Goal: Information Seeking & Learning: Learn about a topic

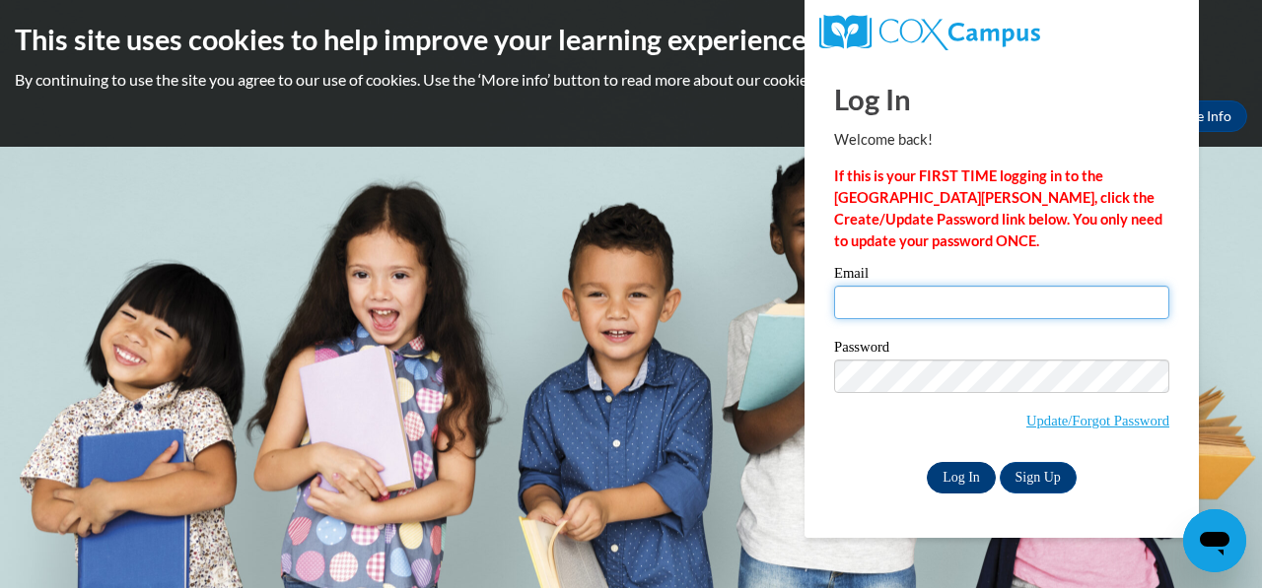
type input "csmith4030@yahoo.com"
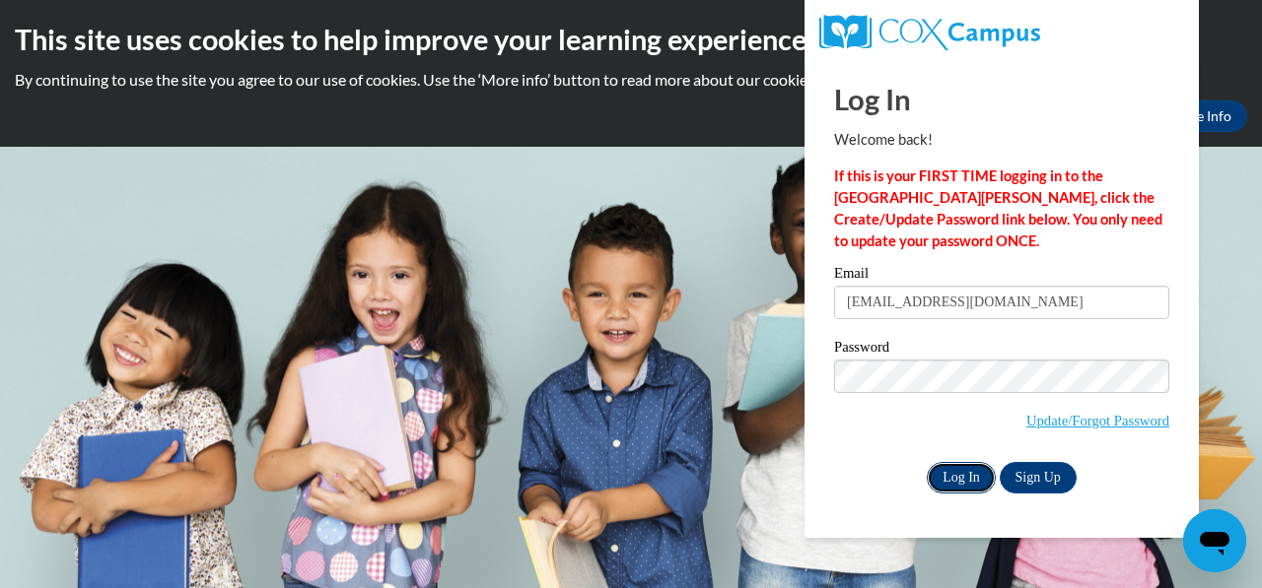
click at [968, 476] on input "Log In" at bounding box center [961, 478] width 69 height 32
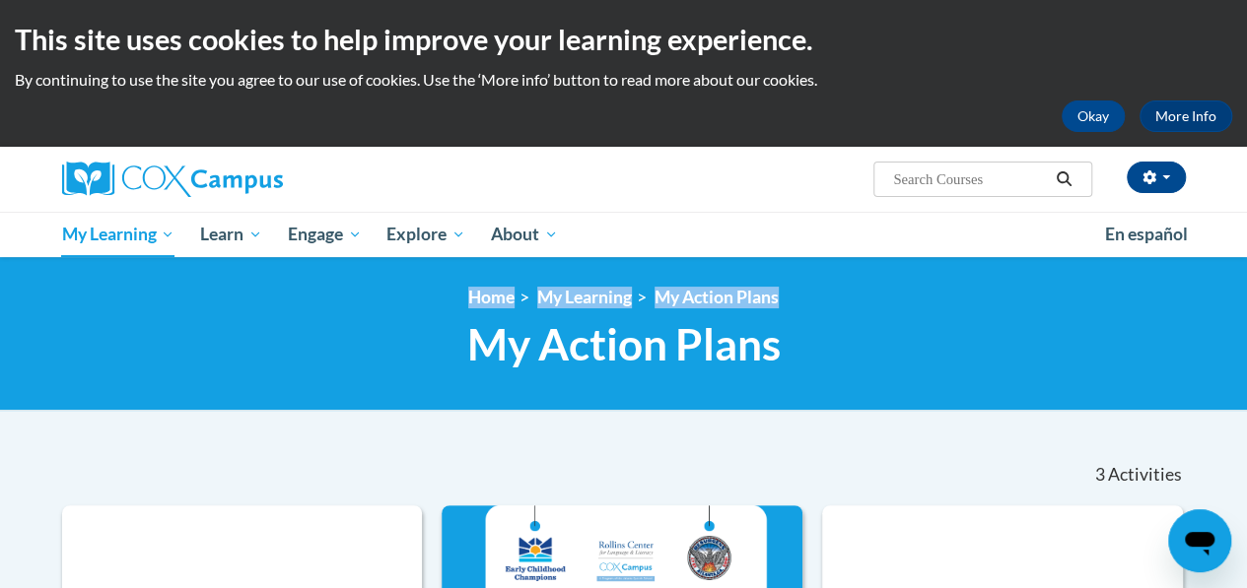
drag, startPoint x: 1243, startPoint y: 241, endPoint x: 1244, endPoint y: 270, distance: 29.6
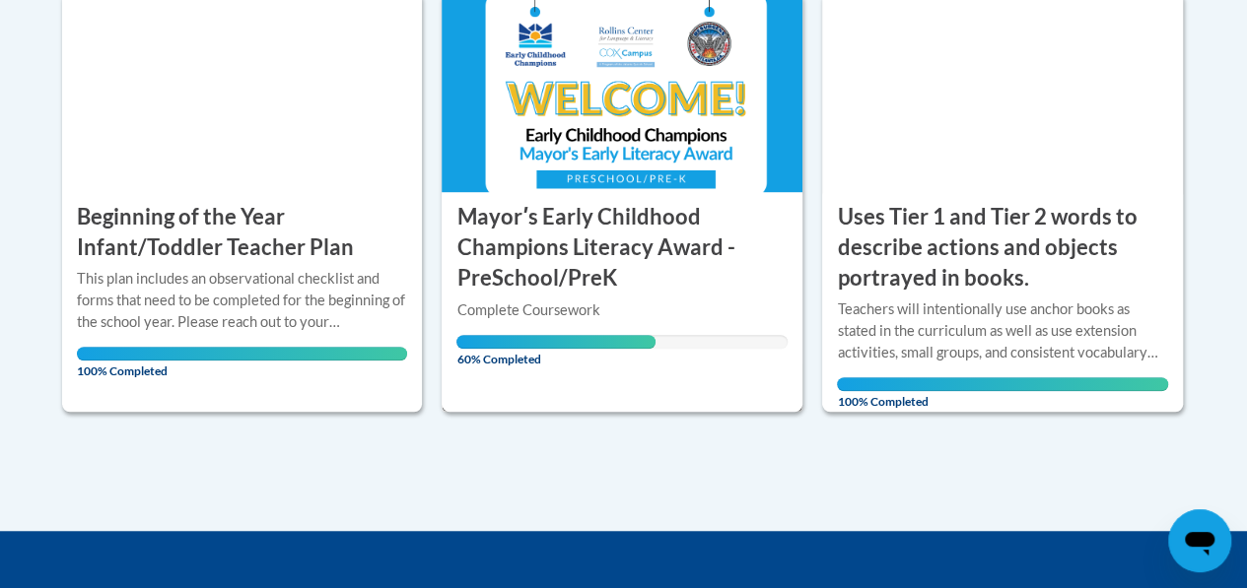
click at [600, 234] on h3 "Mayorʹs Early Childhood Champions Literacy Award - PreSchool/PreK" at bounding box center [621, 247] width 331 height 91
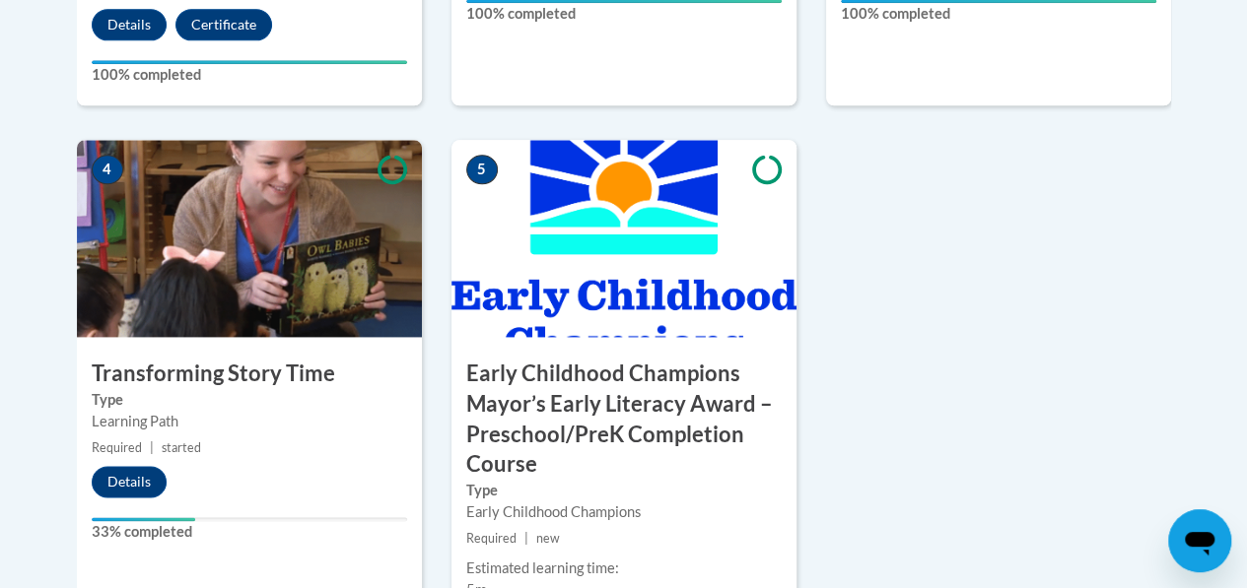
scroll to position [1223, 0]
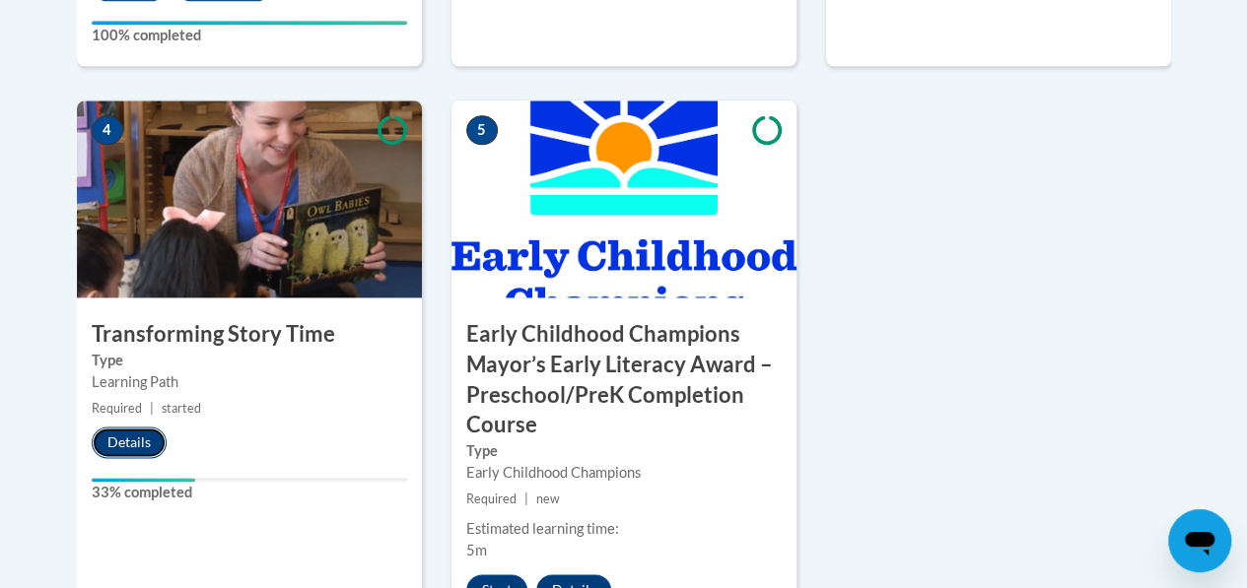
click at [128, 436] on button "Details" at bounding box center [129, 443] width 75 height 32
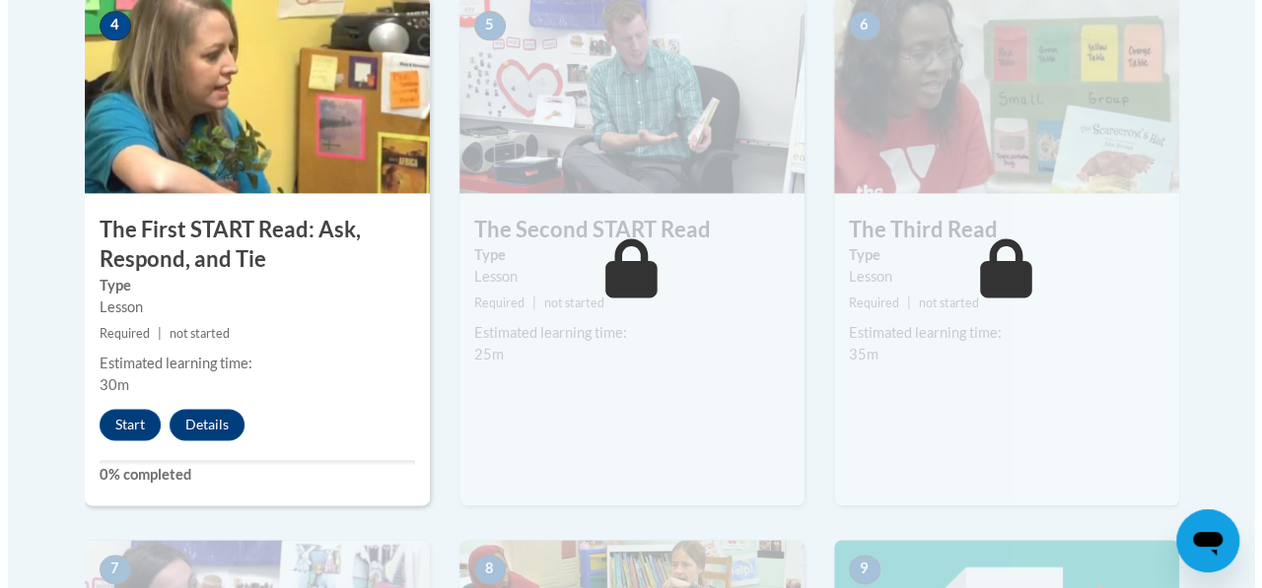
scroll to position [1227, 0]
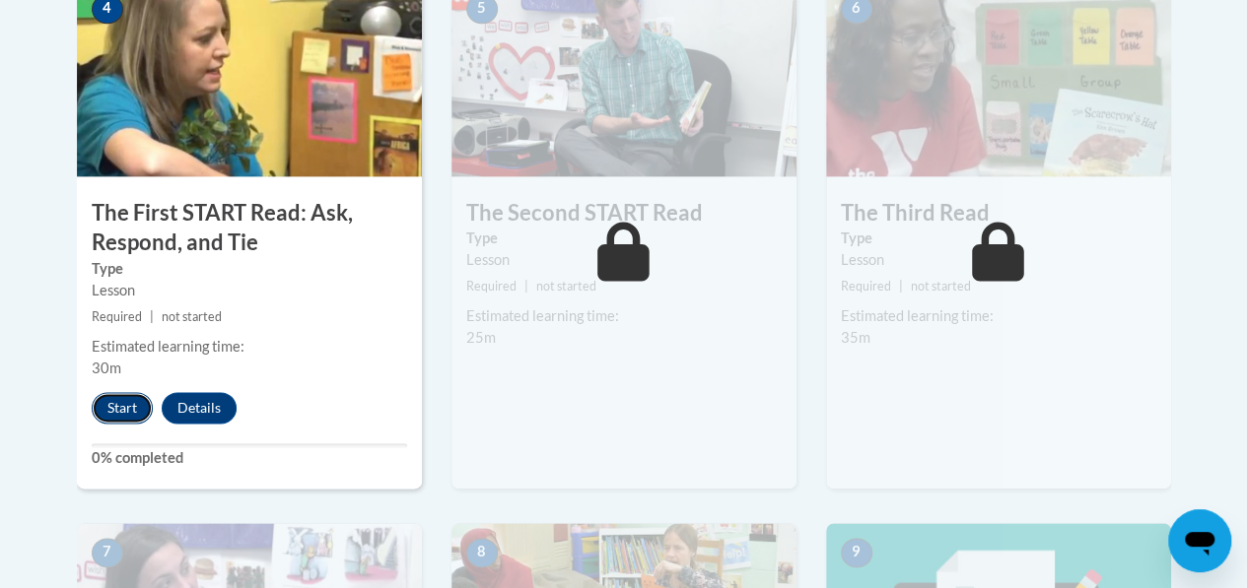
click at [126, 398] on button "Start" at bounding box center [122, 408] width 61 height 32
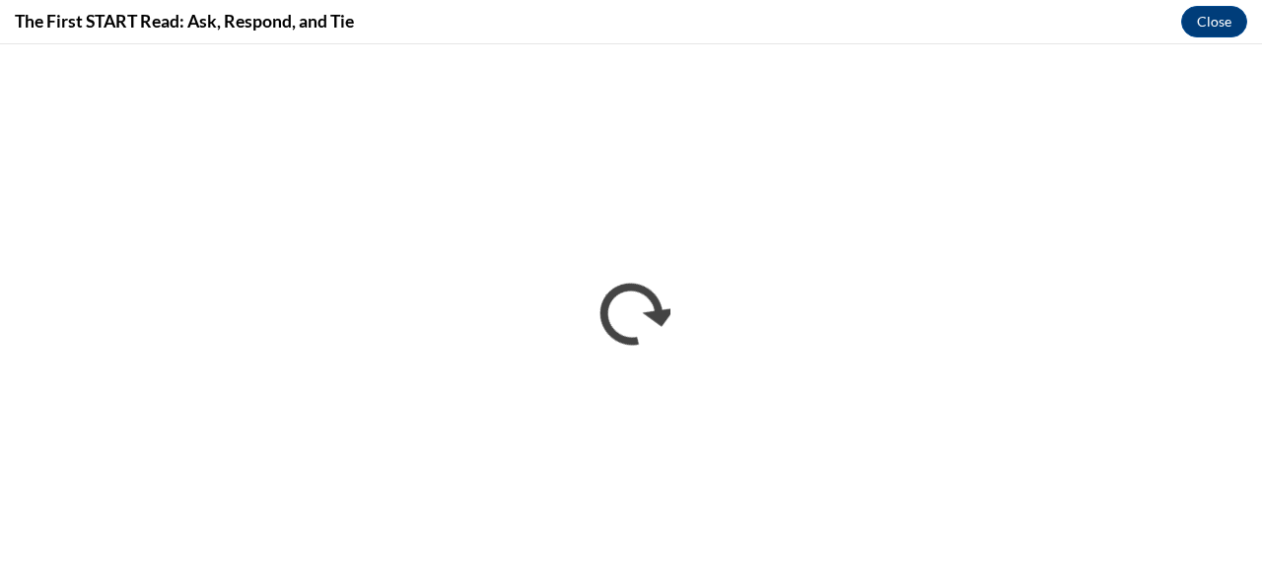
scroll to position [0, 0]
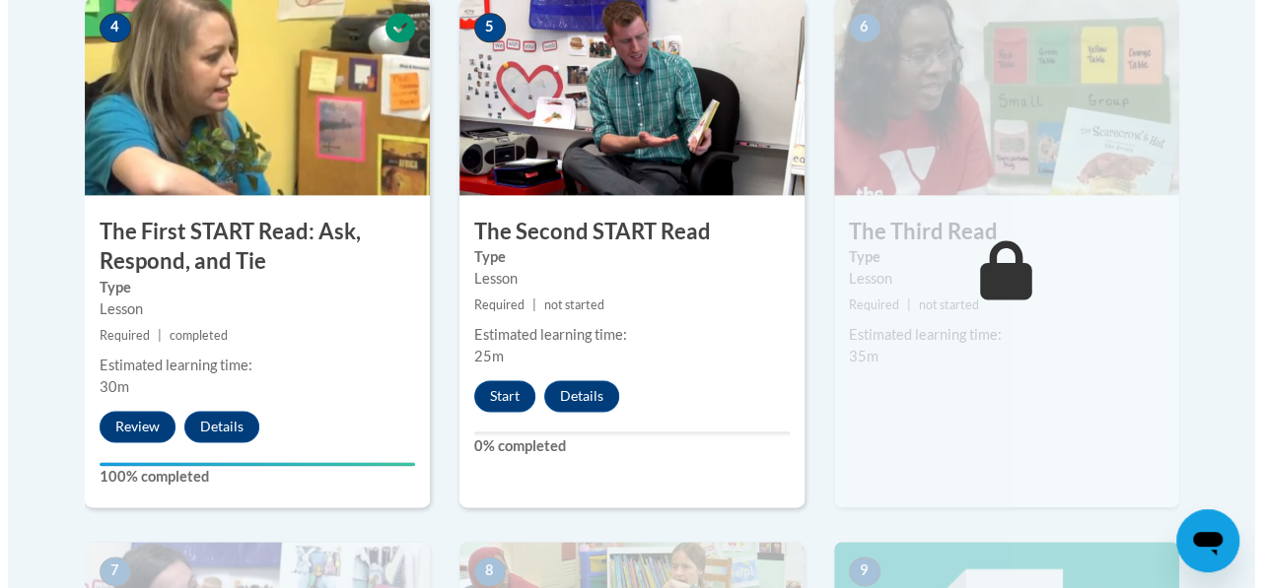
scroll to position [1214, 0]
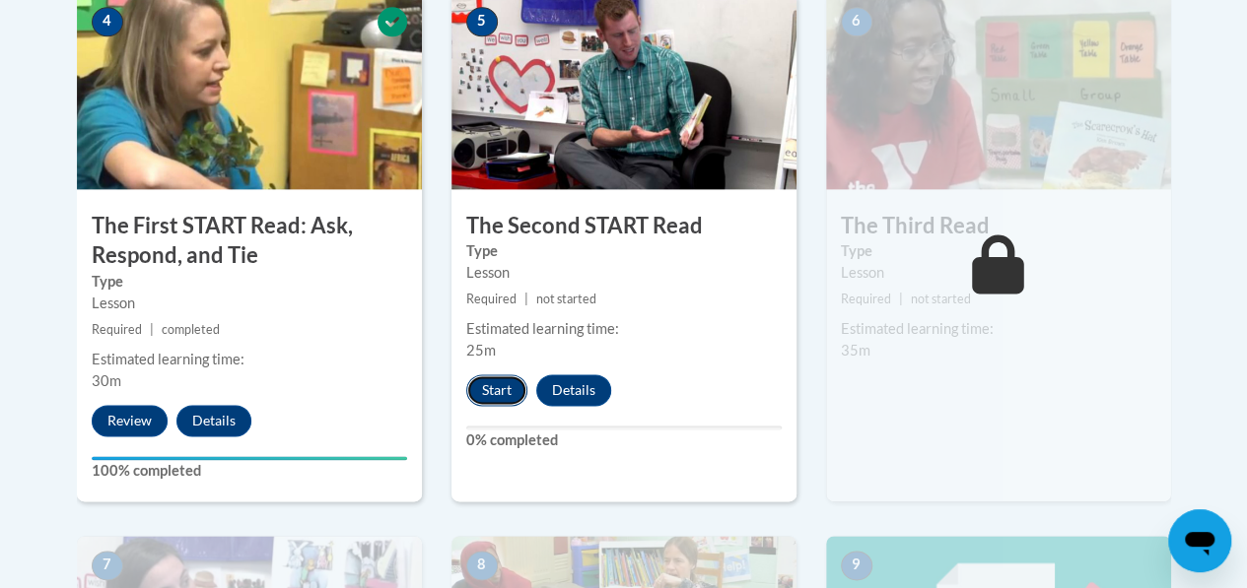
click at [512, 379] on button "Start" at bounding box center [496, 391] width 61 height 32
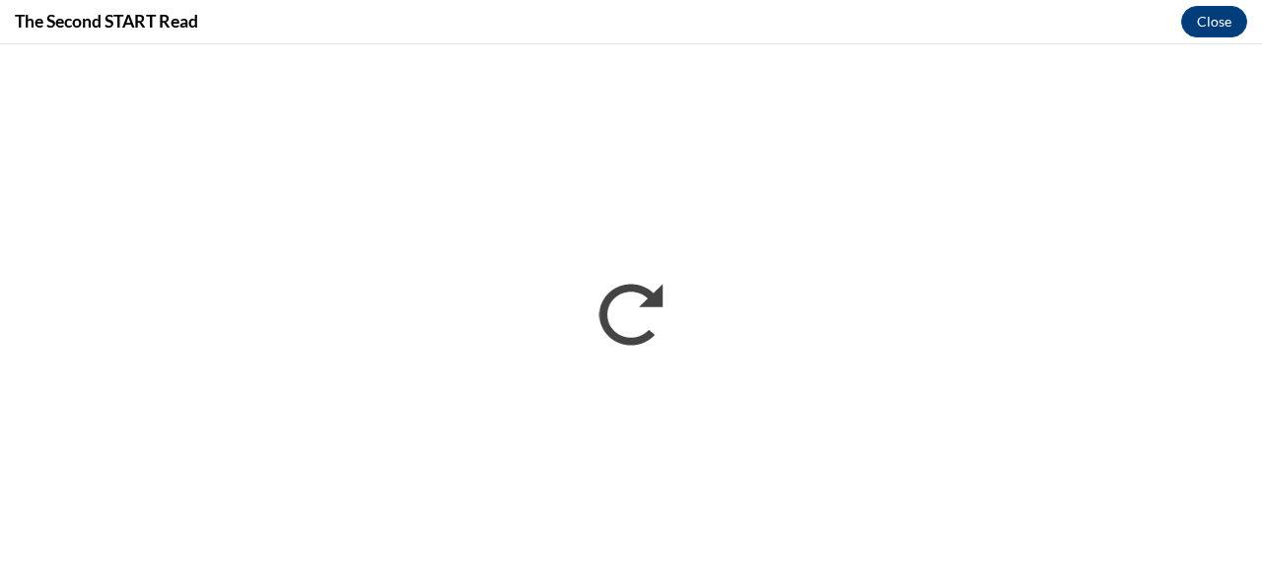
scroll to position [0, 0]
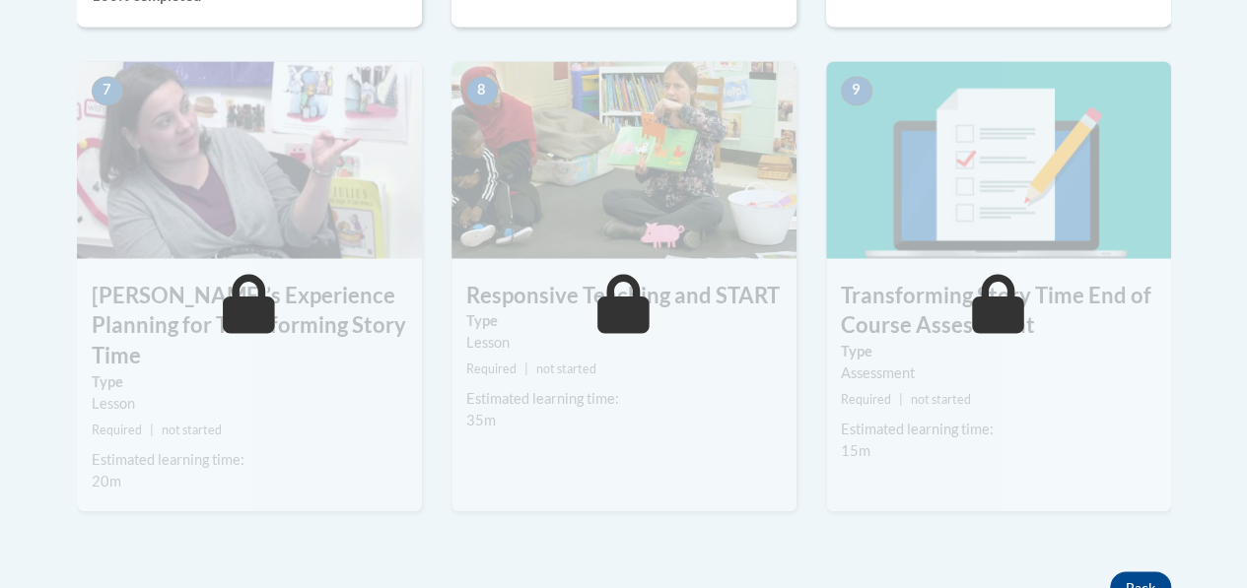
scroll to position [1702, 0]
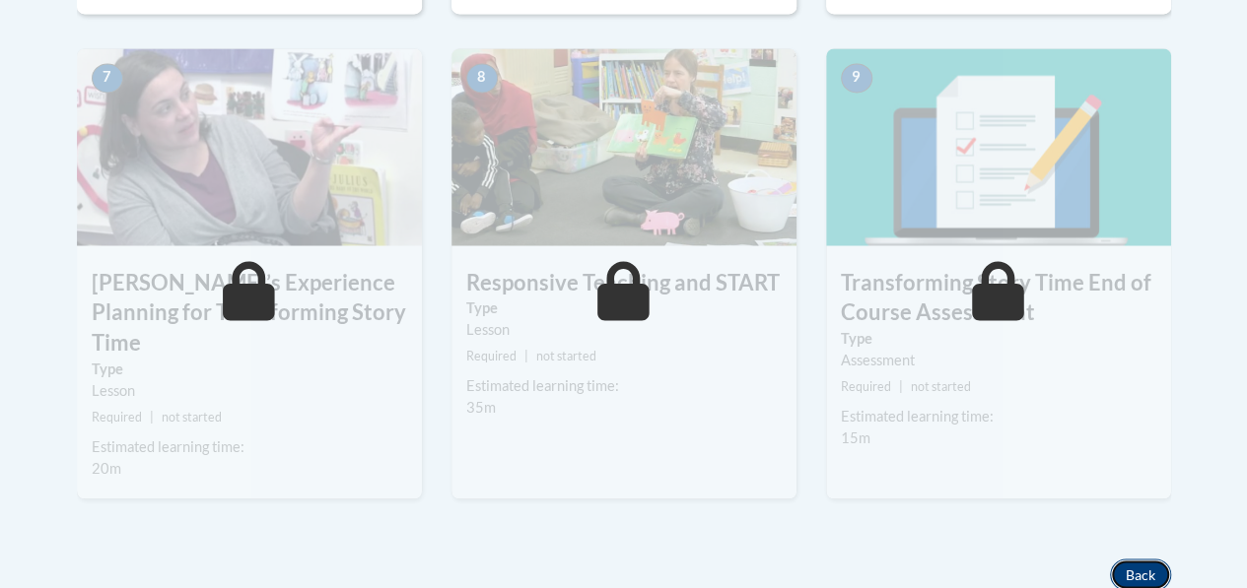
click at [1151, 559] on button "Back" at bounding box center [1140, 575] width 61 height 32
